Goal: Task Accomplishment & Management: Manage account settings

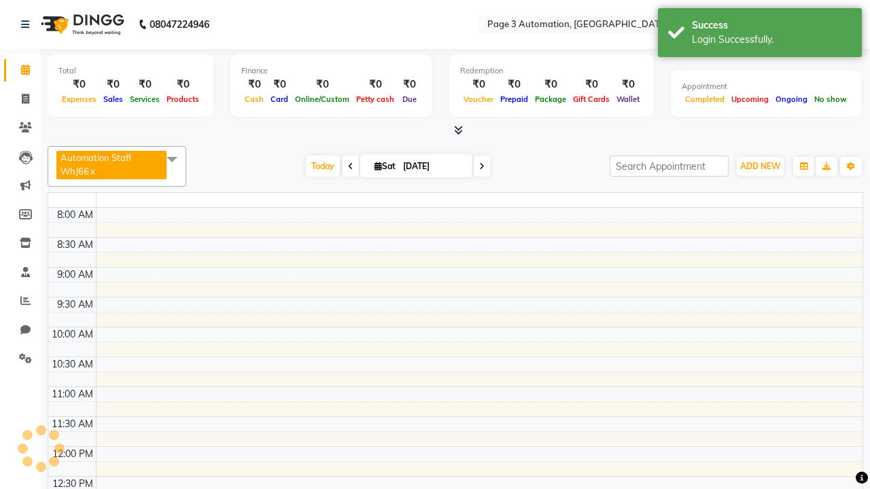
select select "en"
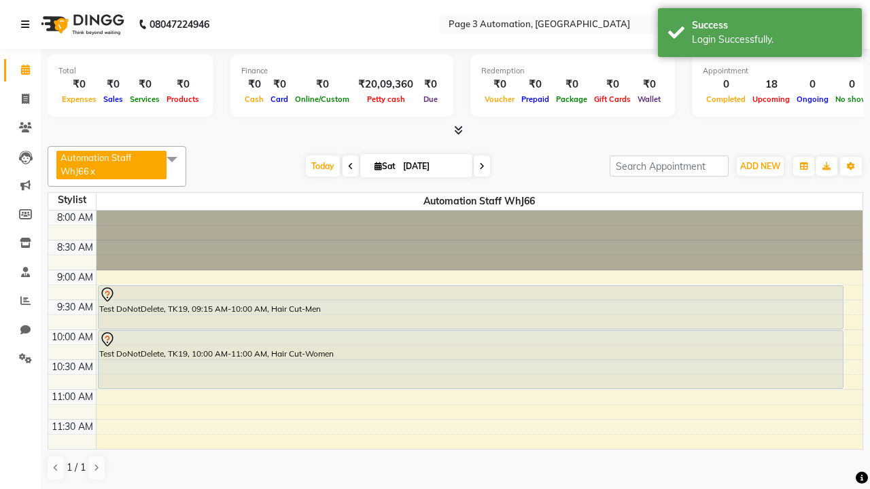
click at [28, 24] on icon at bounding box center [25, 25] width 8 height 10
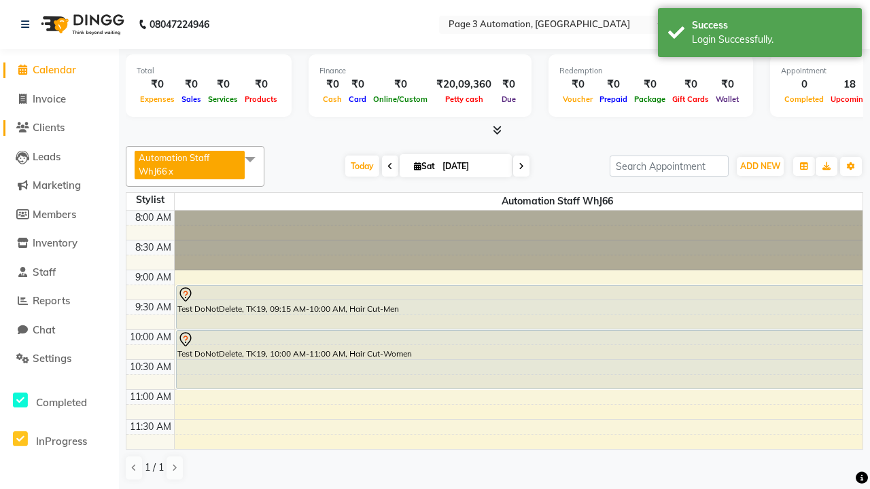
click at [59, 128] on span "Clients" at bounding box center [49, 127] width 32 height 13
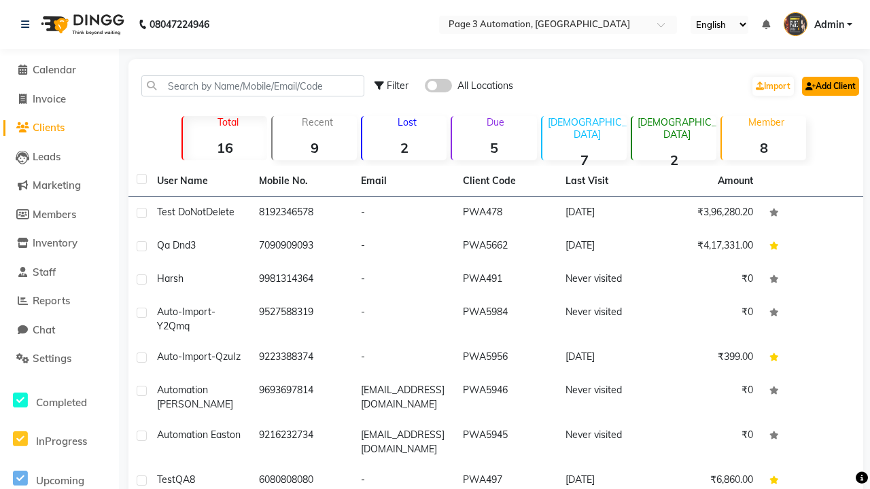
click at [829, 86] on link "Add Client" at bounding box center [830, 86] width 57 height 19
select select "22"
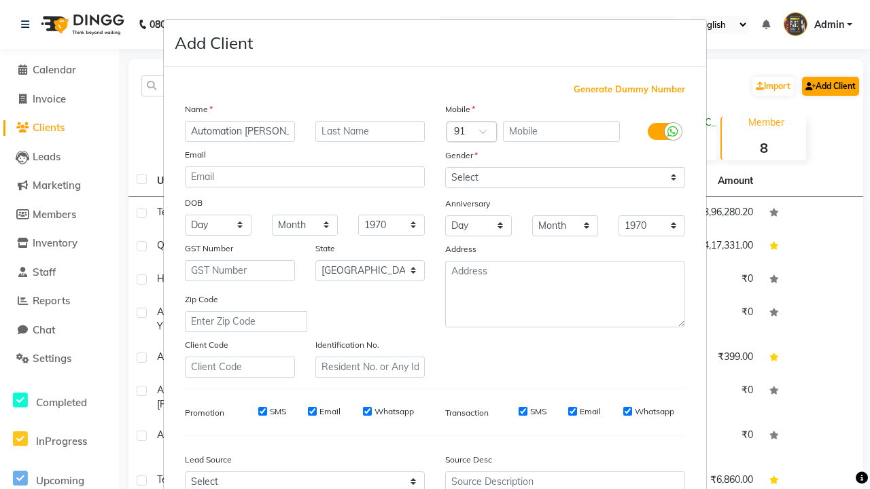
type input "Automation [PERSON_NAME]"
type input "9587644561"
type input "[EMAIL_ADDRESS][DOMAIN_NAME]"
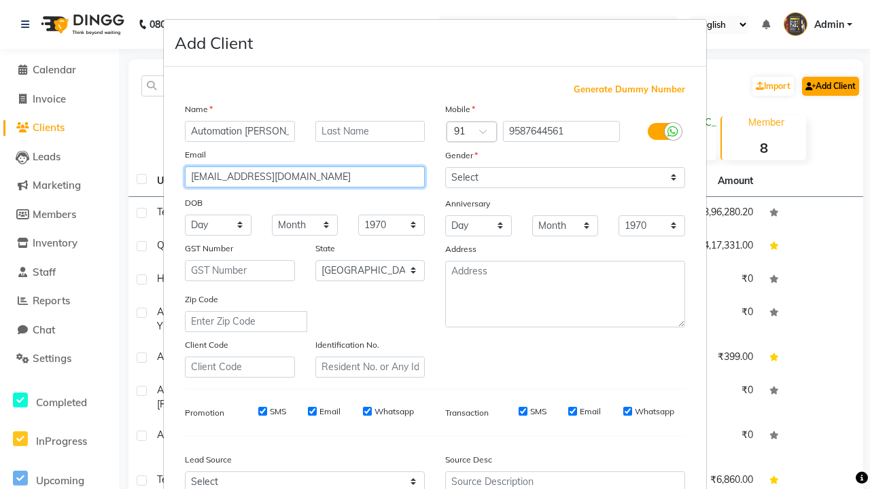
select select "male"
type input "[EMAIL_ADDRESS][DOMAIN_NAME]"
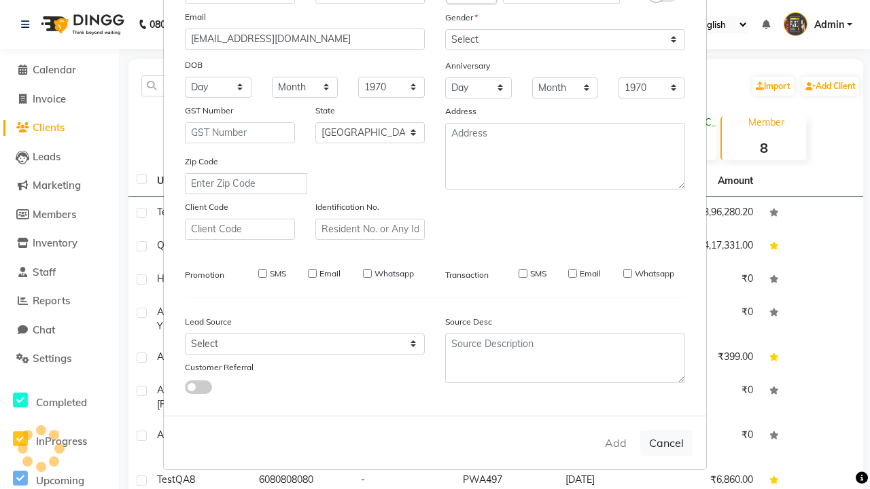
select select
select select "null"
select select
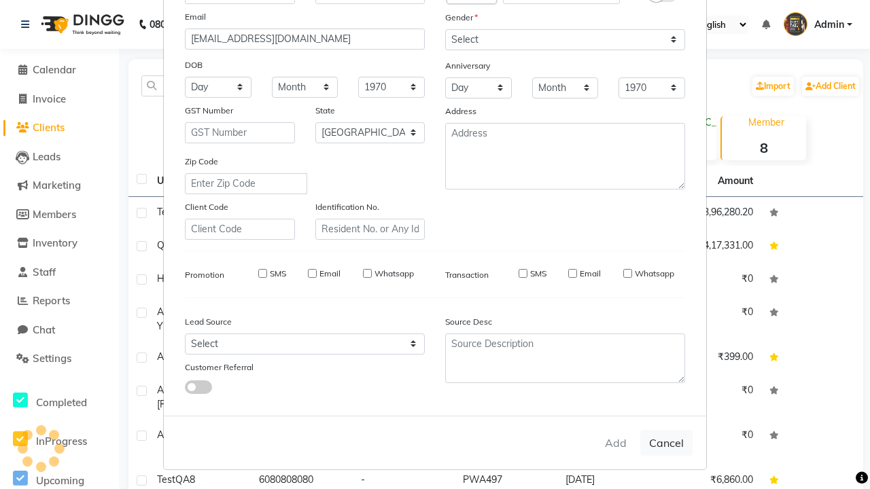
select select
checkbox input "false"
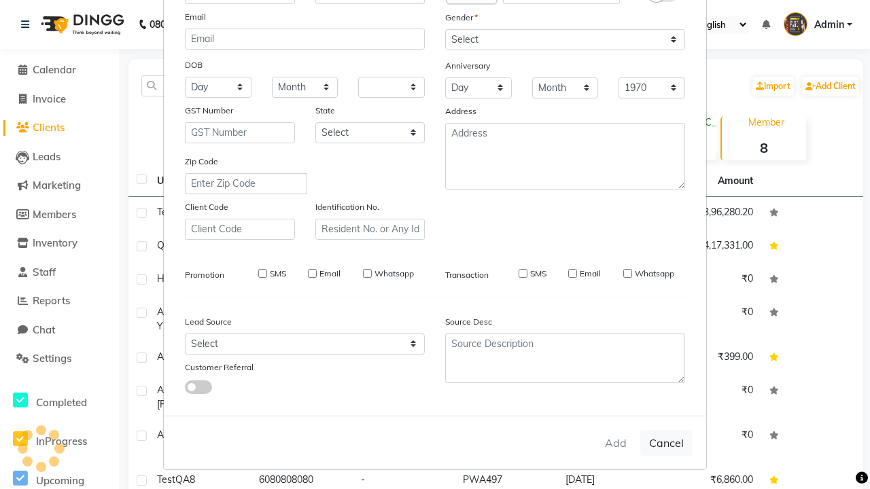
checkbox input "false"
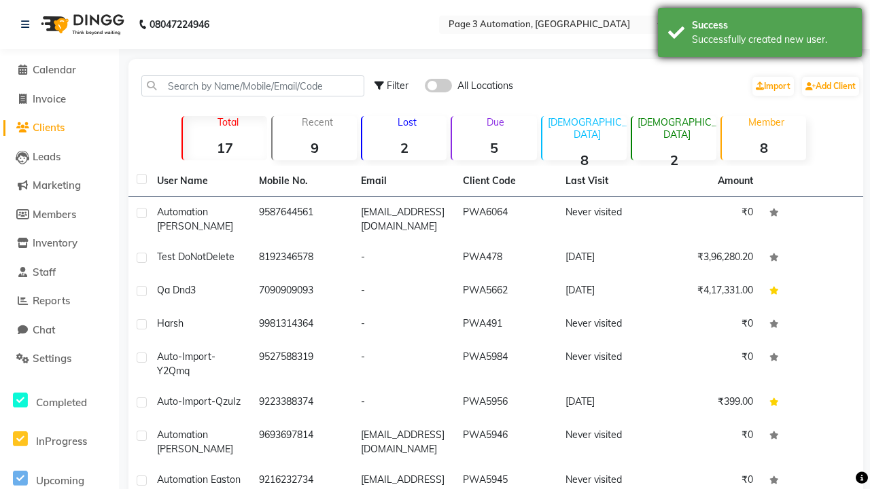
click at [760, 35] on div "Successfully created new user." at bounding box center [772, 40] width 160 height 14
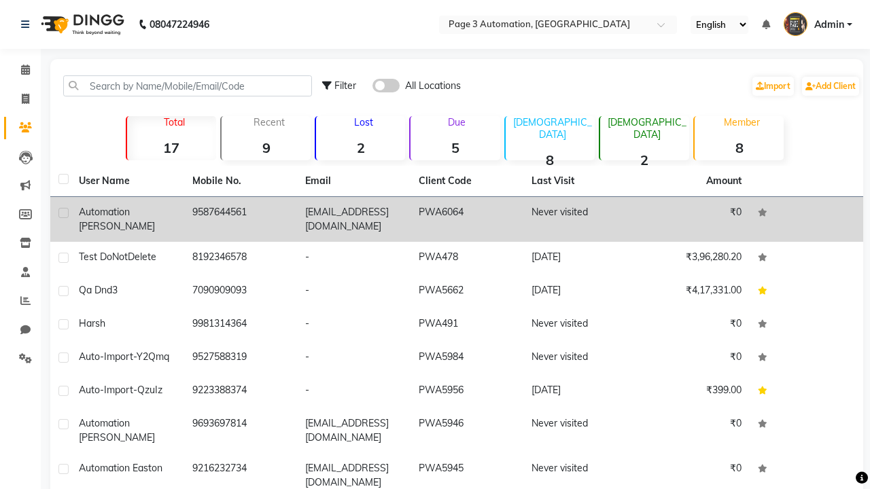
click at [63, 213] on label at bounding box center [63, 213] width 10 height 10
click at [63, 213] on input "checkbox" at bounding box center [62, 213] width 9 height 9
checkbox input "true"
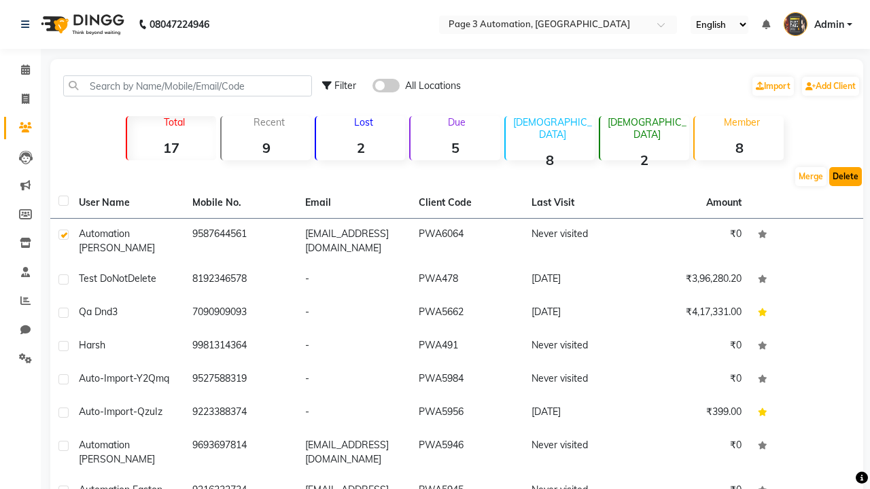
click at [846, 177] on button "Delete" at bounding box center [845, 176] width 33 height 19
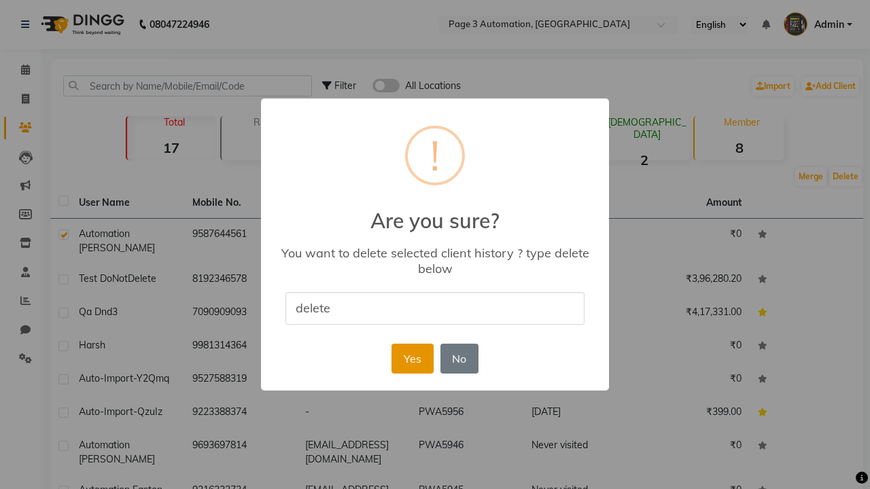
type input "delete"
click at [412, 358] on button "Yes" at bounding box center [412, 359] width 41 height 30
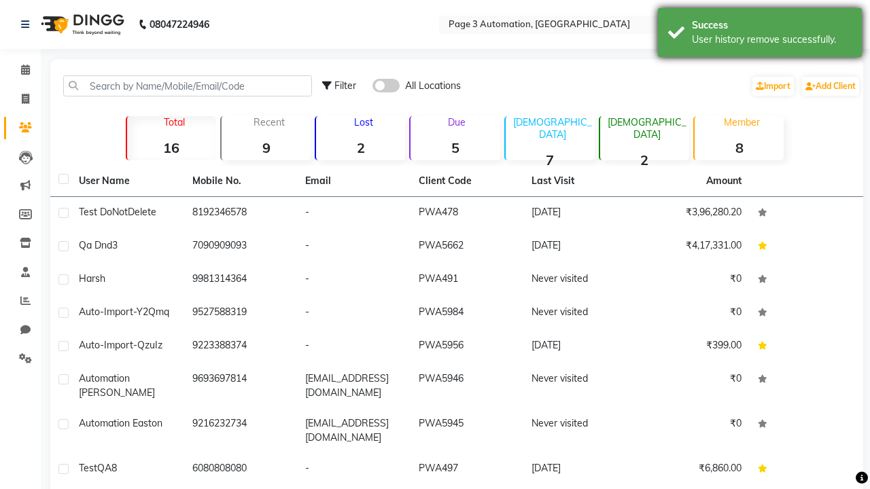
click at [760, 35] on div "User history remove successfully." at bounding box center [772, 40] width 160 height 14
